Goal: Information Seeking & Learning: Learn about a topic

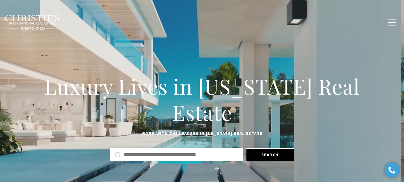
click at [163, 21] on span "Exclusive Properties" at bounding box center [156, 21] width 52 height 5
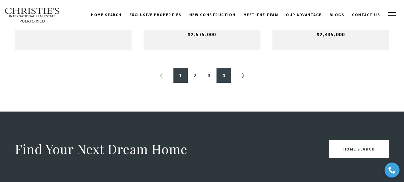
scroll to position [740, 0]
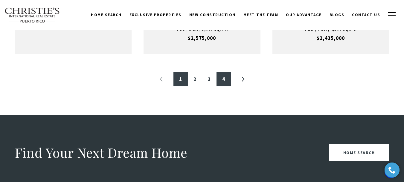
click at [227, 78] on link "4" at bounding box center [224, 79] width 14 height 14
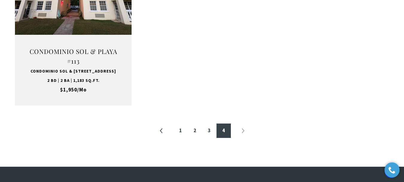
scroll to position [718, 0]
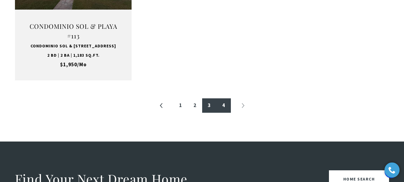
click at [207, 111] on link "3" at bounding box center [209, 105] width 14 height 14
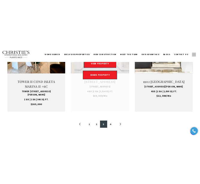
scroll to position [629, 0]
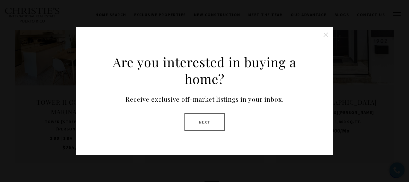
click at [325, 35] on button "Close this option" at bounding box center [326, 35] width 12 height 12
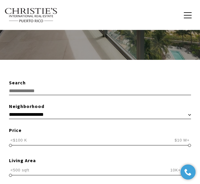
scroll to position [0, 0]
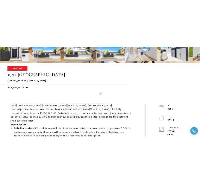
scroll to position [120, 0]
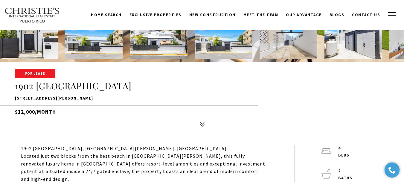
drag, startPoint x: 115, startPoint y: 99, endPoint x: 14, endPoint y: 98, distance: 100.9
click at [14, 98] on div "For Lease 1902 CALLE CACIQUE 1902 CALLE CACIQUE, SAN JUAN, PR 00911 $12,000/mon…" at bounding box center [202, 99] width 404 height 60
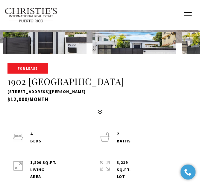
click at [46, 113] on div "For Lease 1902 CALLE CACIQUE 1902 CALLE CACIQUE, SAN JUAN, PR 00911 $12,000/mon…" at bounding box center [100, 90] width 200 height 54
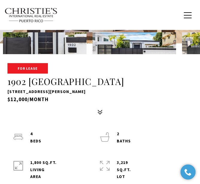
drag, startPoint x: 102, startPoint y: 92, endPoint x: 9, endPoint y: 94, distance: 93.1
click at [5, 88] on div "For Lease 1902 CALLE CACIQUE 1902 CALLE CACIQUE, SAN JUAN, PR 00911 $12,000/mon…" at bounding box center [100, 90] width 200 height 54
copy p "[STREET_ADDRESS][PERSON_NAME]"
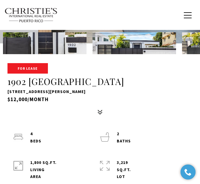
drag, startPoint x: 49, startPoint y: 99, endPoint x: 8, endPoint y: 98, distance: 40.4
click at [8, 98] on h5 "$12,000/month" at bounding box center [99, 99] width 185 height 7
copy h5 "$12,000/month"
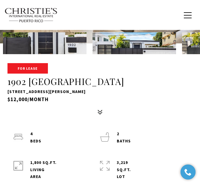
drag, startPoint x: 101, startPoint y: 92, endPoint x: 6, endPoint y: 91, distance: 94.9
click at [6, 91] on div "For Lease 1902 CALLE CACIQUE 1902 CALLE CACIQUE, SAN JUAN, PR 00911 $12,000/mon…" at bounding box center [100, 90] width 200 height 54
copy p "[STREET_ADDRESS][PERSON_NAME]"
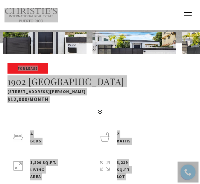
scroll to position [120, 0]
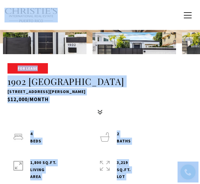
click at [81, 62] on div "For Lease 1902 CALLE CACIQUE 1902 CALLE CACIQUE, SAN JUAN, PR 00911 $12,000/mon…" at bounding box center [100, 85] width 200 height 63
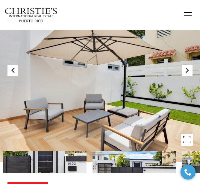
scroll to position [0, 0]
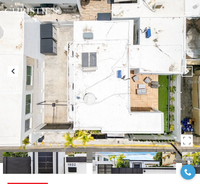
click at [185, 69] on icon "Next Slide" at bounding box center [187, 71] width 6 height 6
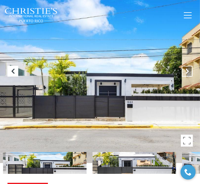
click at [185, 69] on icon "Next Slide" at bounding box center [187, 71] width 6 height 6
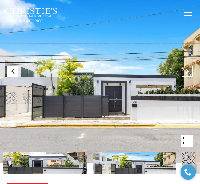
click at [185, 70] on icon "Next Slide" at bounding box center [187, 71] width 6 height 6
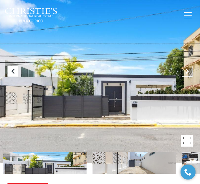
click at [185, 70] on icon "Next Slide" at bounding box center [187, 71] width 6 height 6
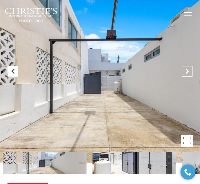
click at [185, 70] on icon "Next Slide" at bounding box center [187, 71] width 6 height 6
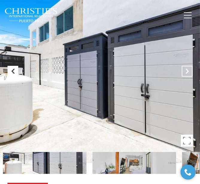
click at [185, 70] on icon "Next Slide" at bounding box center [187, 71] width 6 height 6
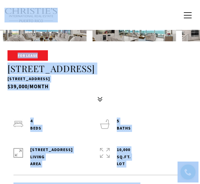
scroll to position [90, 0]
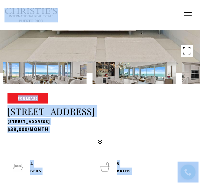
click at [131, 139] on div "For Lease 7000 BAHIA BEACH BLVD #1302 7000 BAHIA BEACH BLVD #1302, RIO GRANDE, …" at bounding box center [100, 120] width 200 height 54
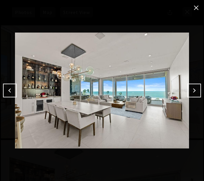
click at [11, 91] on button "Previous" at bounding box center [10, 91] width 14 height 14
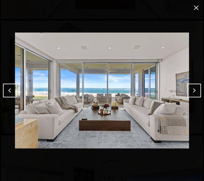
click at [196, 9] on button "close modal" at bounding box center [196, 8] width 10 height 10
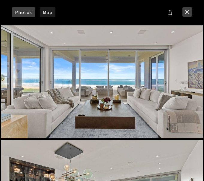
click at [189, 10] on button "close modal" at bounding box center [187, 12] width 10 height 10
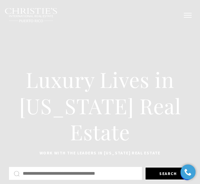
click span "button"
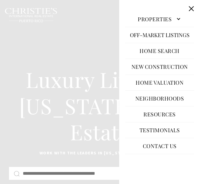
scroll to position [40, 0]
click button "Close this option"
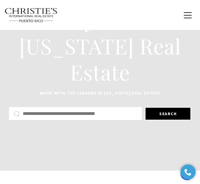
scroll to position [0, 0]
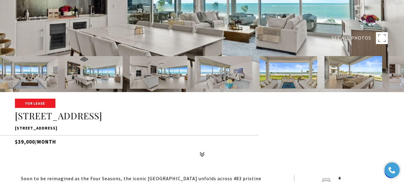
scroll to position [150, 0]
